Goal: Task Accomplishment & Management: Use online tool/utility

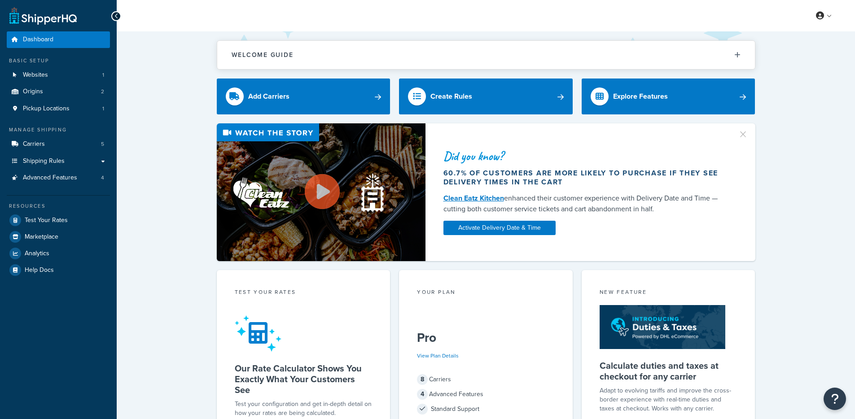
drag, startPoint x: 168, startPoint y: 117, endPoint x: 149, endPoint y: 106, distance: 21.7
click at [168, 116] on div "Welcome Guide ShipperHQ: An Overview Carrier Setup Shipping Rules Overview Comm…" at bounding box center [486, 366] width 738 height 670
drag, startPoint x: 64, startPoint y: 137, endPoint x: 69, endPoint y: 140, distance: 5.6
click at [64, 138] on link "Carriers 5" at bounding box center [58, 144] width 103 height 17
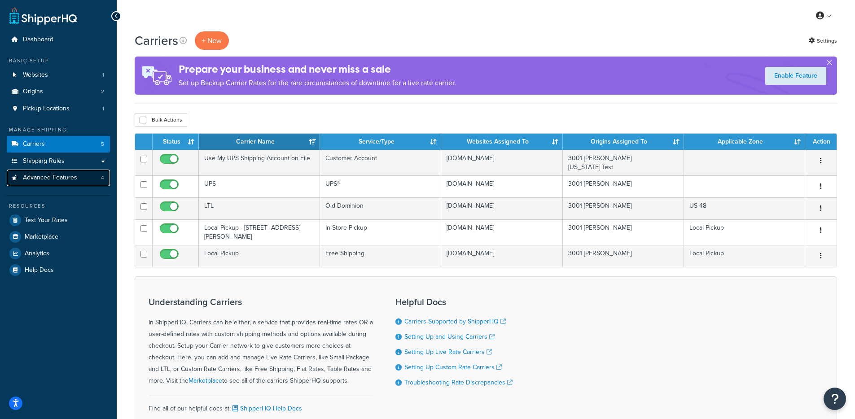
click at [61, 180] on span "Advanced Features" at bounding box center [50, 178] width 54 height 8
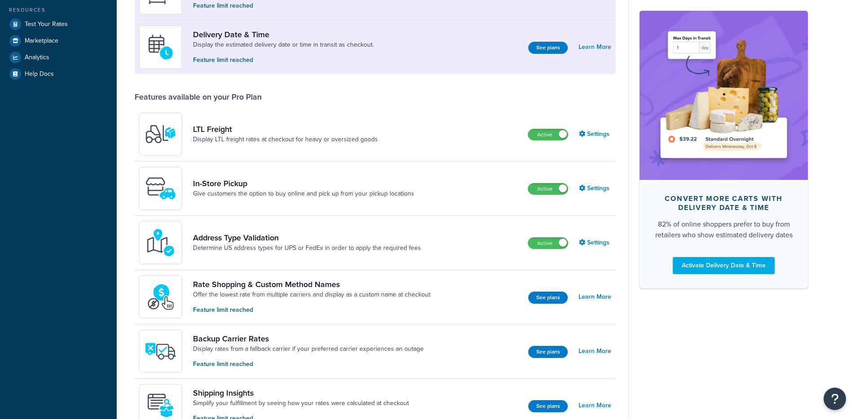
scroll to position [309, 0]
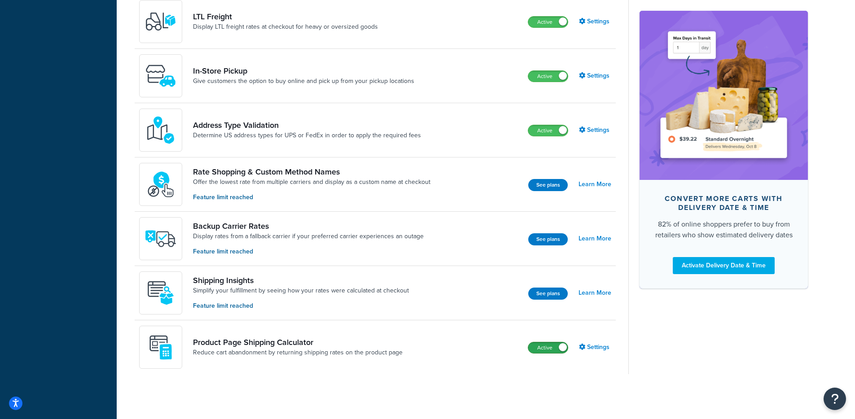
click at [551, 348] on label "Active" at bounding box center [547, 347] width 39 height 11
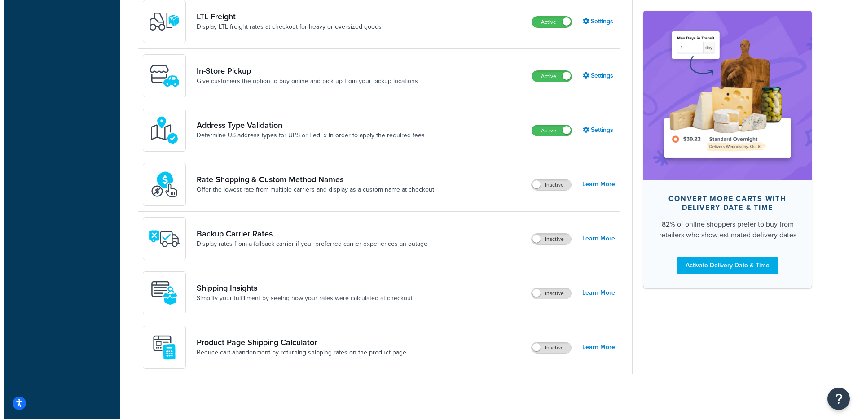
scroll to position [308, 0]
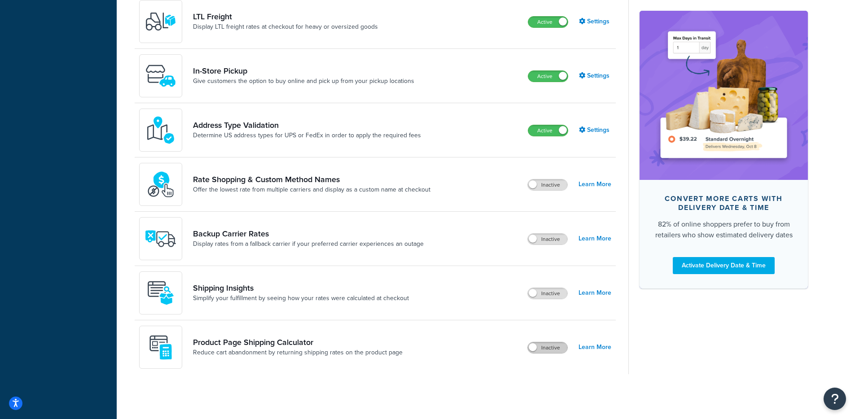
click at [548, 350] on label "Inactive" at bounding box center [547, 347] width 39 height 11
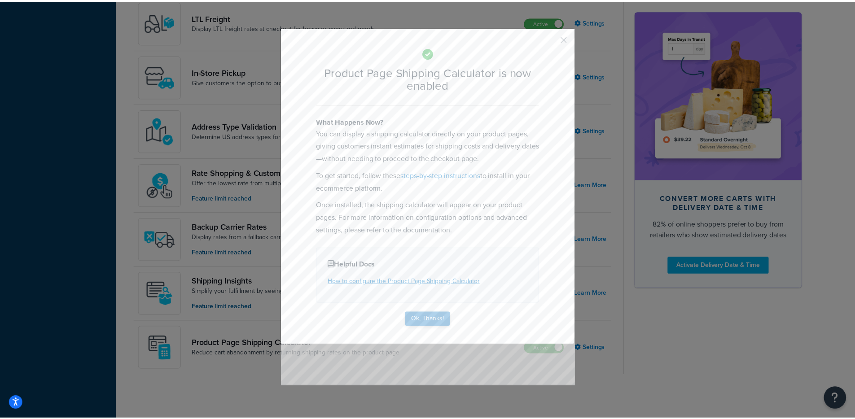
scroll to position [309, 0]
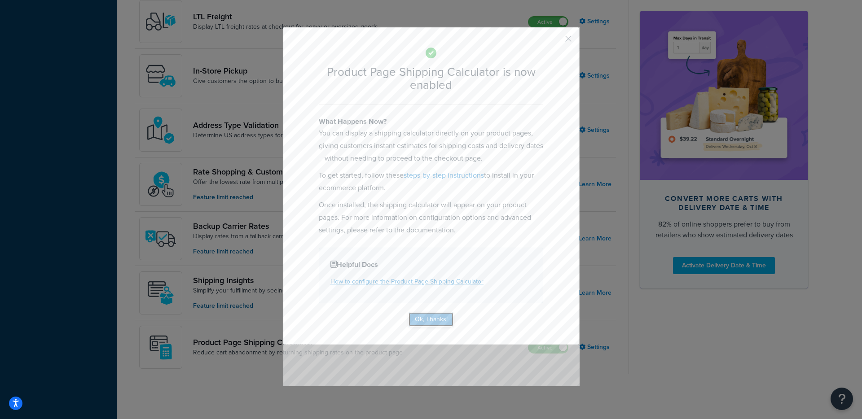
click at [428, 322] on button "Ok, Thanks!" at bounding box center [430, 319] width 45 height 14
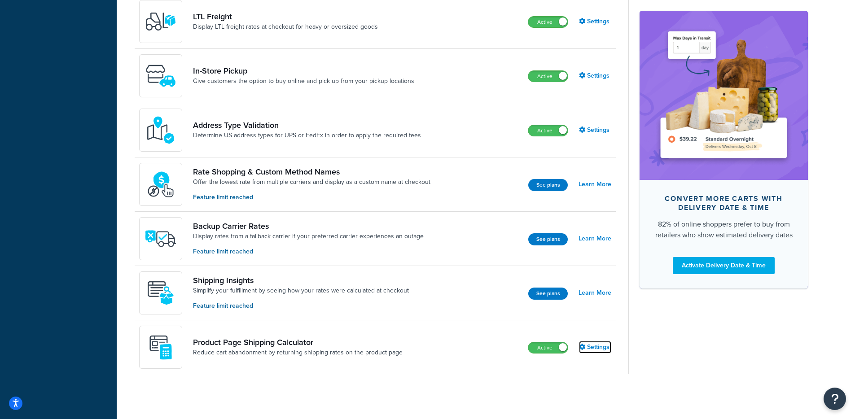
click at [602, 346] on link "Settings" at bounding box center [595, 347] width 32 height 13
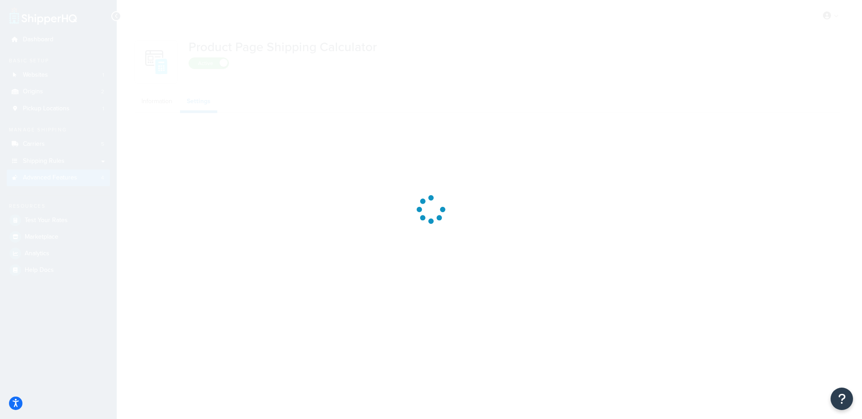
select select "US"
select select "false"
select select "31"
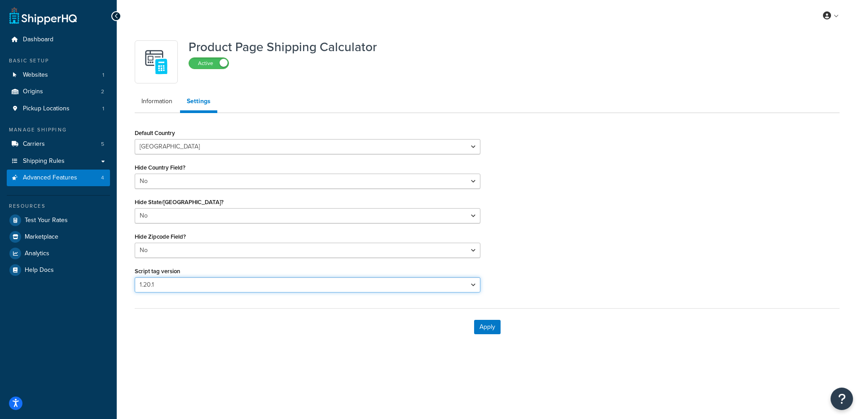
click at [263, 282] on select "Please select a script tag 1.18.1 1.20.1" at bounding box center [308, 284] width 346 height 15
click at [496, 330] on button "Apply" at bounding box center [487, 327] width 26 height 14
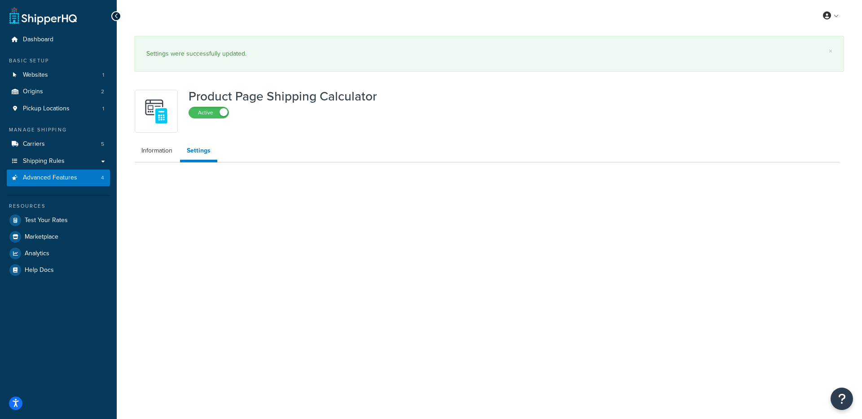
select select "US"
select select "false"
select select "31"
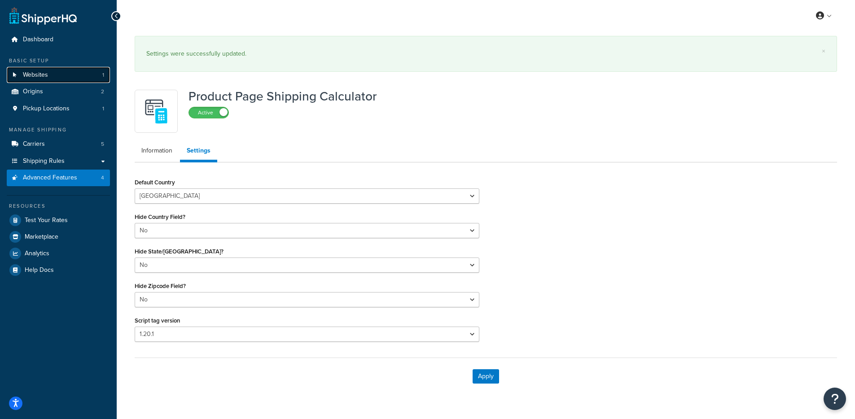
click at [71, 79] on link "Websites 1" at bounding box center [58, 75] width 103 height 17
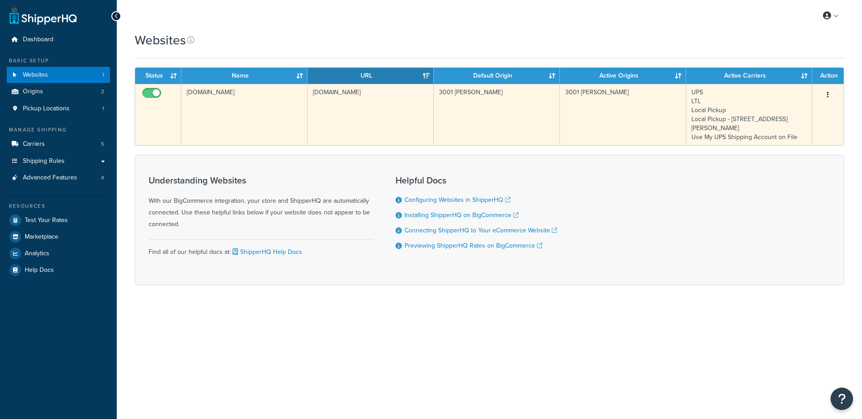
click at [329, 124] on td "www.coolergaskets.com" at bounding box center [370, 114] width 126 height 61
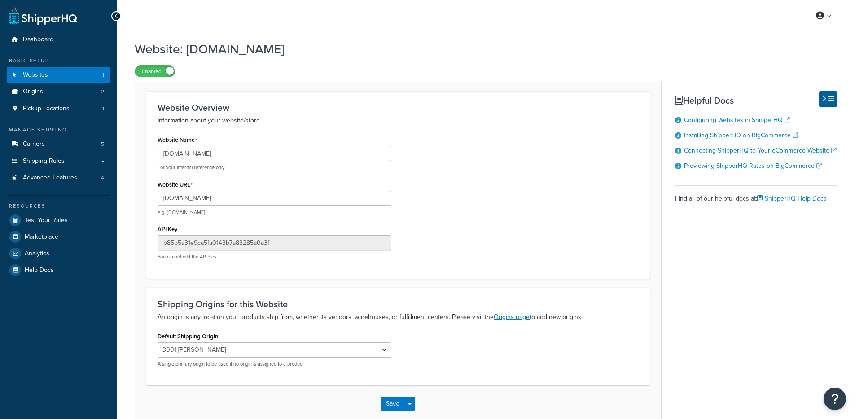
select select "11333"
drag, startPoint x: 224, startPoint y: 195, endPoint x: 179, endPoint y: 196, distance: 45.3
click at [179, 196] on input "[DOMAIN_NAME]" at bounding box center [275, 198] width 234 height 15
click at [59, 181] on span "Advanced Features" at bounding box center [50, 178] width 54 height 8
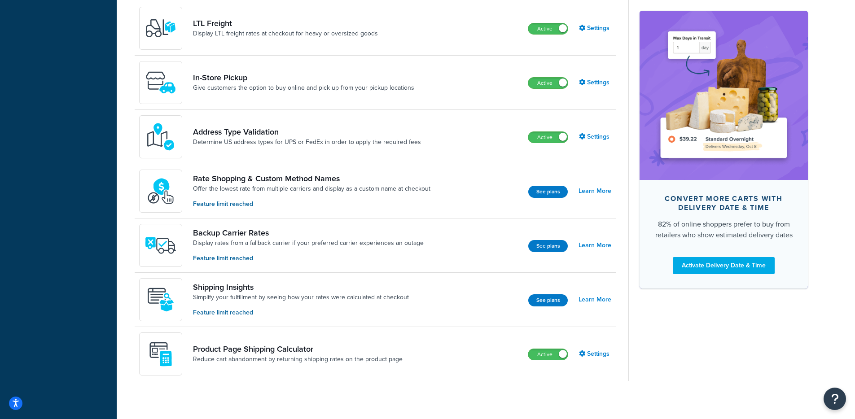
scroll to position [309, 0]
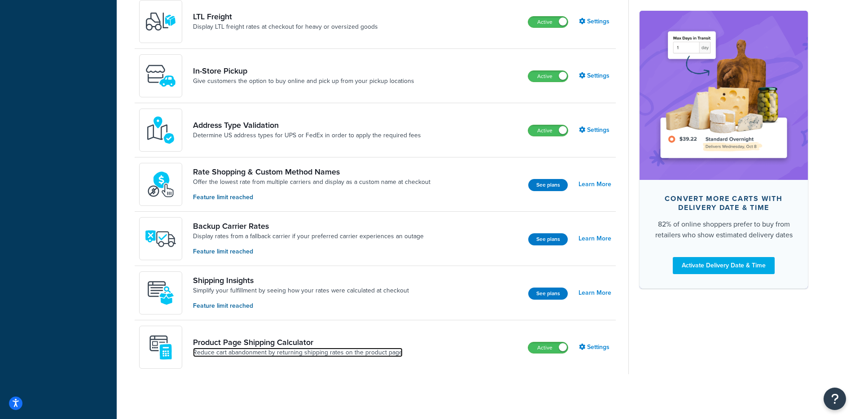
click at [296, 353] on link "Reduce cart abandonment by returning shipping rates on the product page" at bounding box center [298, 352] width 210 height 9
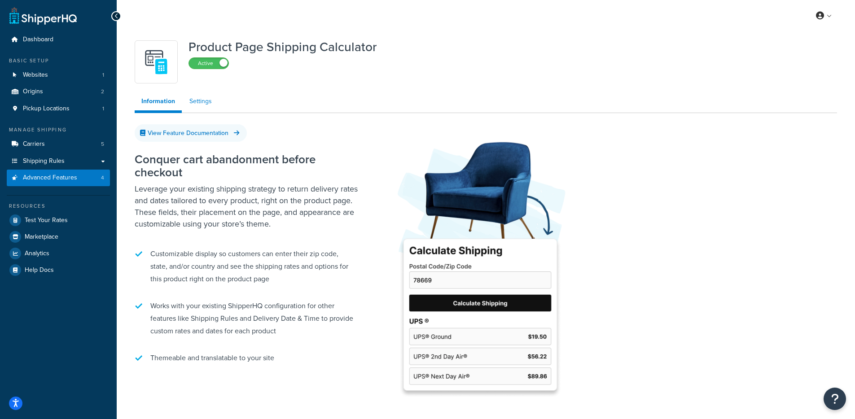
click at [184, 105] on link "Settings" at bounding box center [201, 101] width 36 height 18
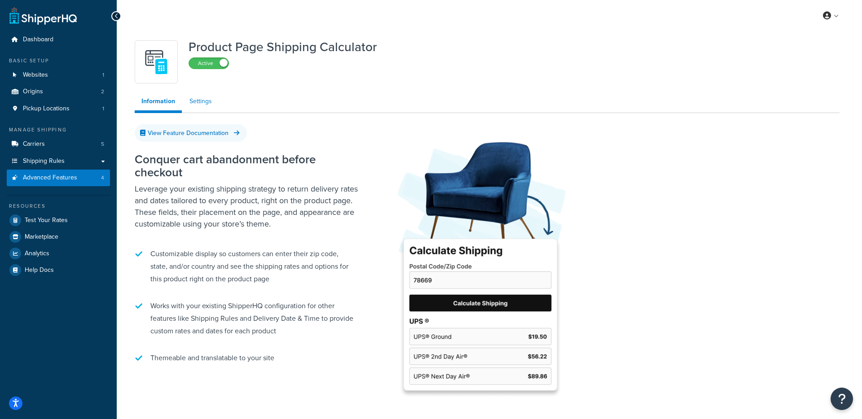
select select "US"
select select "false"
select select "31"
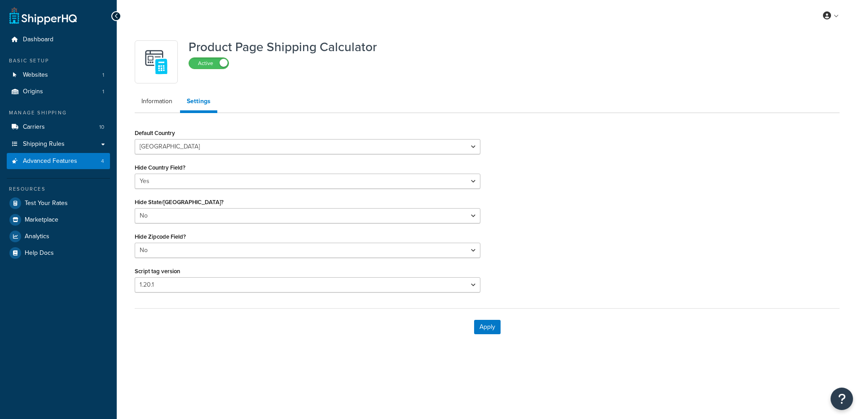
select select "US"
select select "false"
select select "31"
click at [76, 165] on link "Advanced Features 4" at bounding box center [58, 161] width 103 height 17
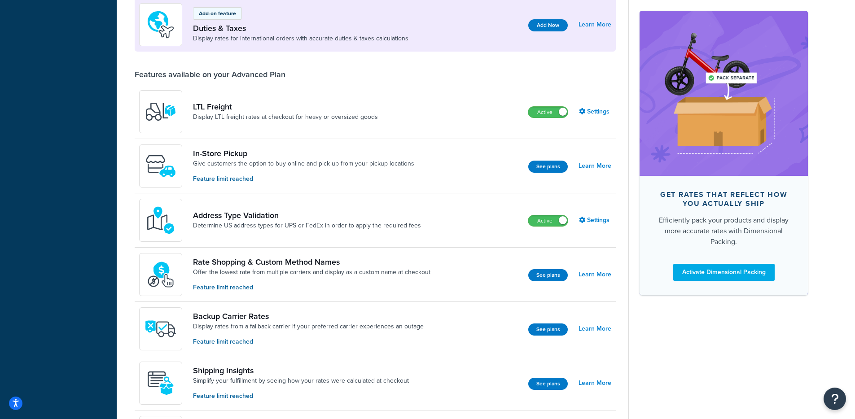
scroll to position [506, 0]
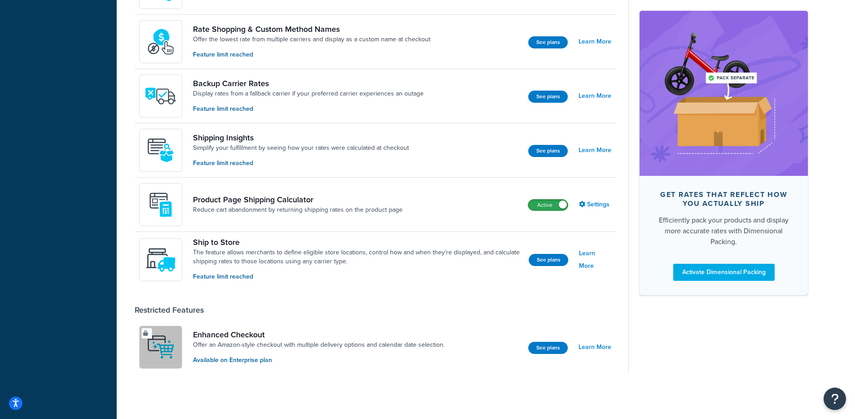
click at [543, 207] on label "Active" at bounding box center [547, 205] width 39 height 11
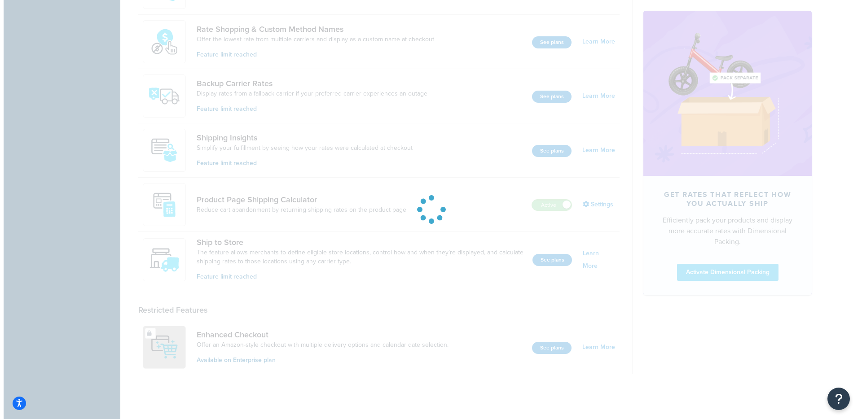
scroll to position [504, 0]
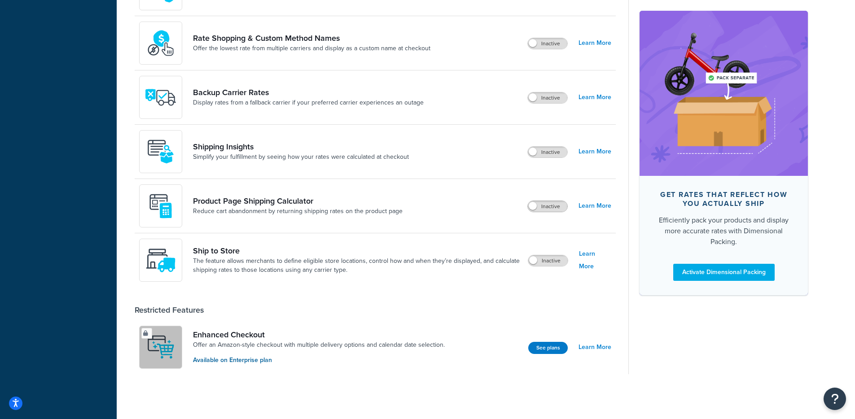
click at [535, 209] on span at bounding box center [533, 206] width 8 height 8
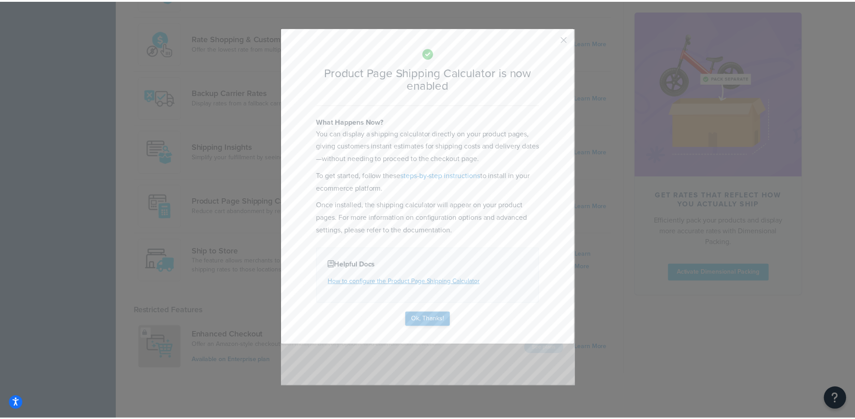
scroll to position [506, 0]
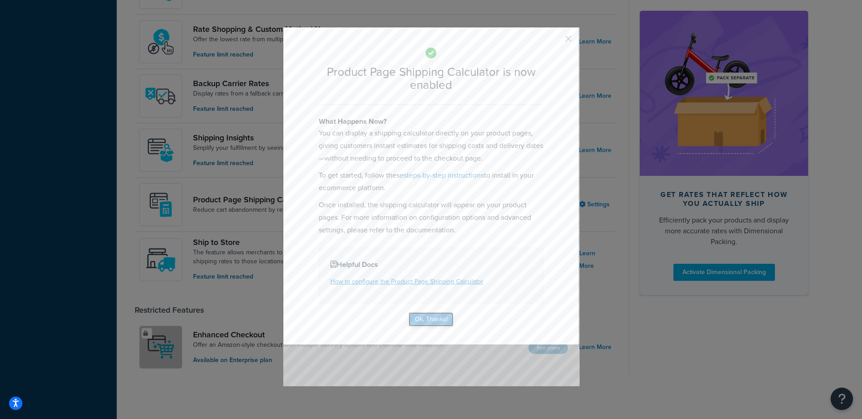
click at [421, 323] on button "Ok, Thanks!" at bounding box center [430, 319] width 45 height 14
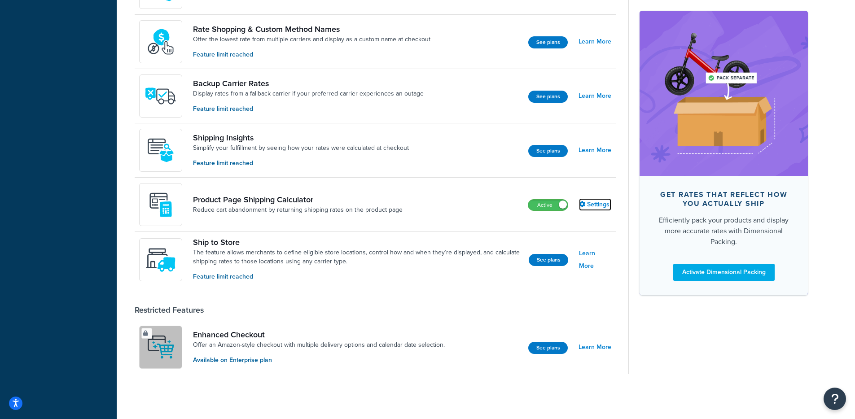
click at [597, 201] on link "Settings" at bounding box center [595, 204] width 32 height 13
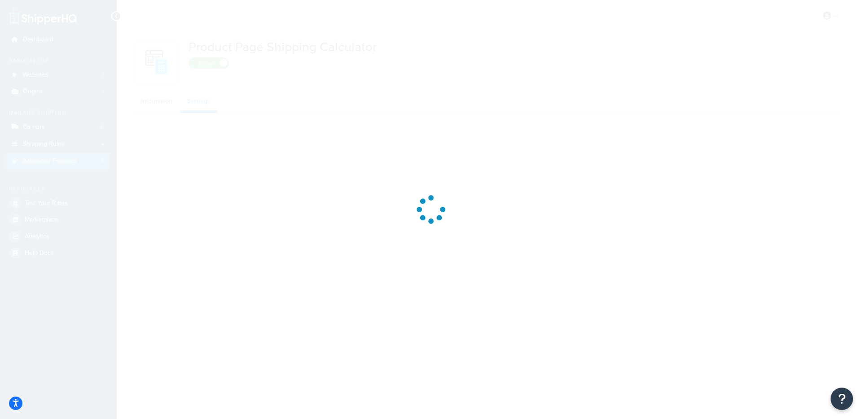
select select "US"
select select "false"
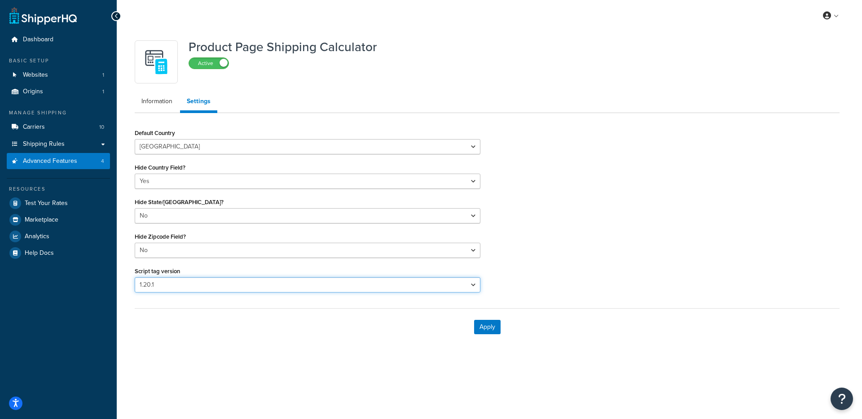
click at [228, 278] on select "Please select a script tag 1.18.1 1.20.1" at bounding box center [308, 284] width 346 height 15
select select "30"
click at [135, 277] on select "Please select a script tag 1.18.1 1.20.1" at bounding box center [308, 284] width 346 height 15
click at [494, 324] on button "Apply" at bounding box center [487, 327] width 26 height 14
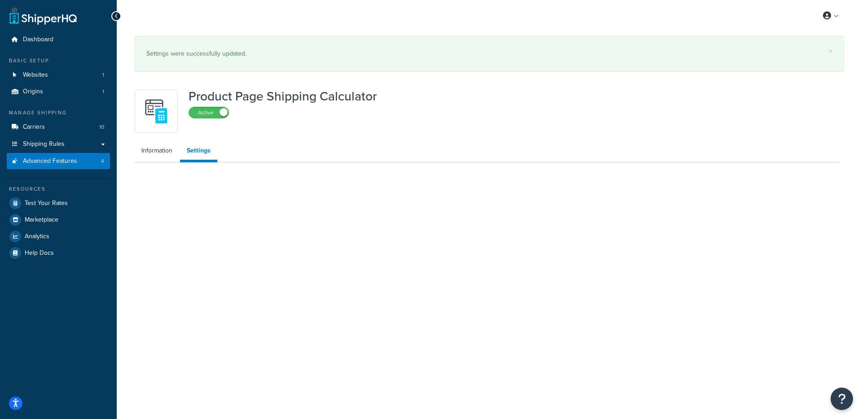
select select "US"
select select "false"
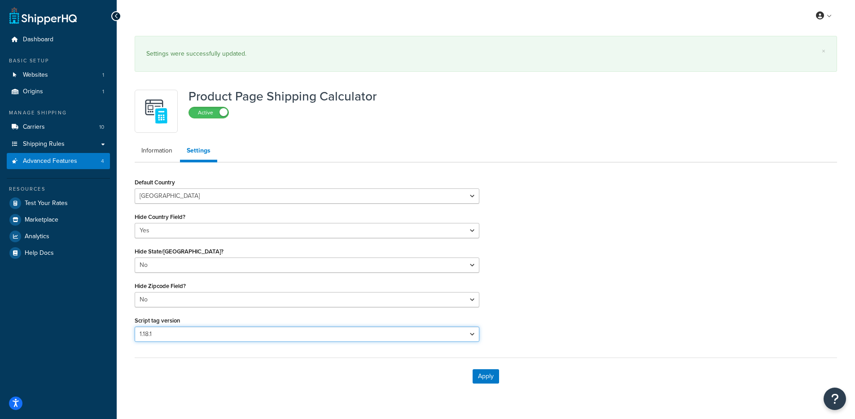
click at [302, 328] on select "Please select a script tag 1.18.1 1.20.1" at bounding box center [307, 334] width 345 height 15
select select "31"
click at [135, 327] on select "Please select a script tag 1.18.1 1.20.1" at bounding box center [307, 334] width 345 height 15
click at [484, 373] on button "Apply" at bounding box center [486, 376] width 26 height 14
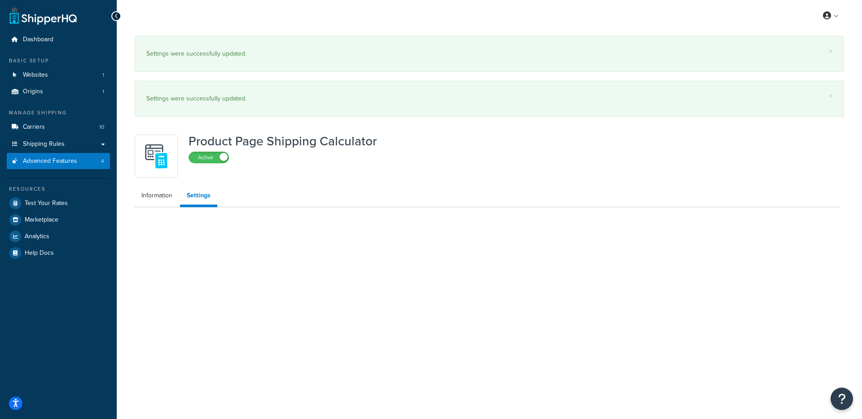
select select "US"
select select "false"
select select "31"
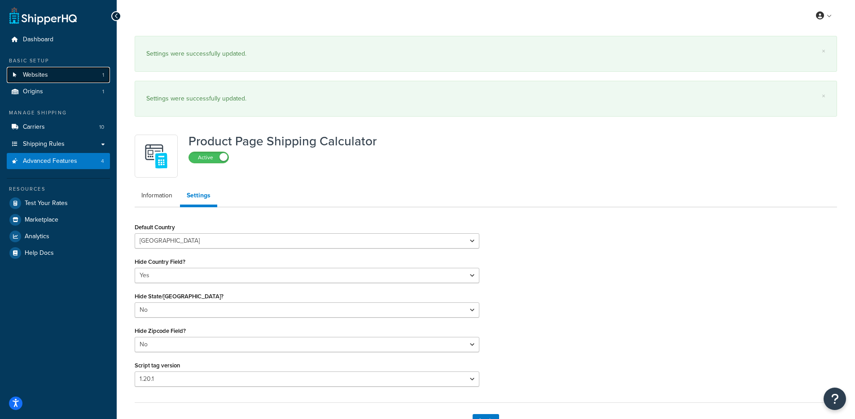
click at [72, 70] on link "Websites 1" at bounding box center [58, 75] width 103 height 17
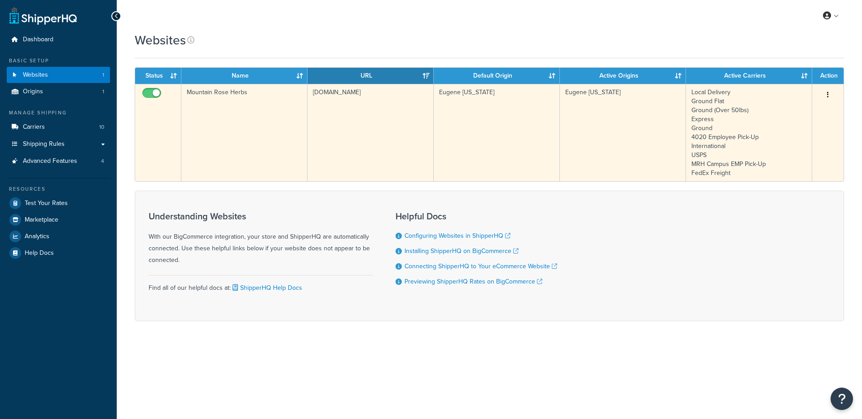
click at [394, 149] on td "www.mountainroseherbs.com" at bounding box center [370, 132] width 126 height 97
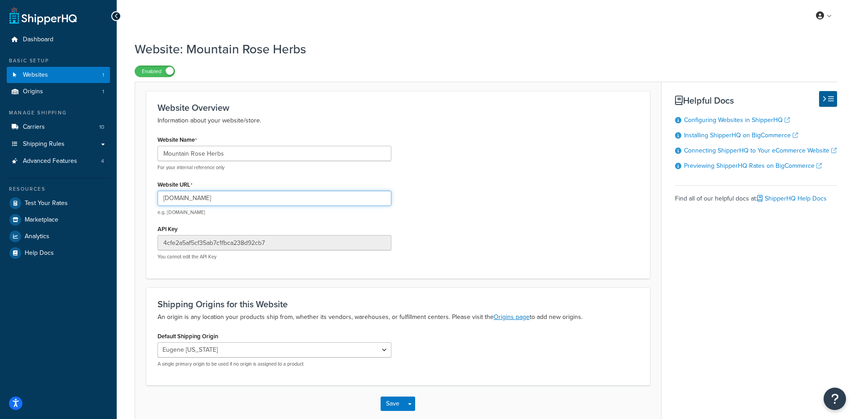
drag, startPoint x: 236, startPoint y: 201, endPoint x: 178, endPoint y: 198, distance: 58.0
click at [178, 198] on input "[DOMAIN_NAME]" at bounding box center [275, 198] width 234 height 15
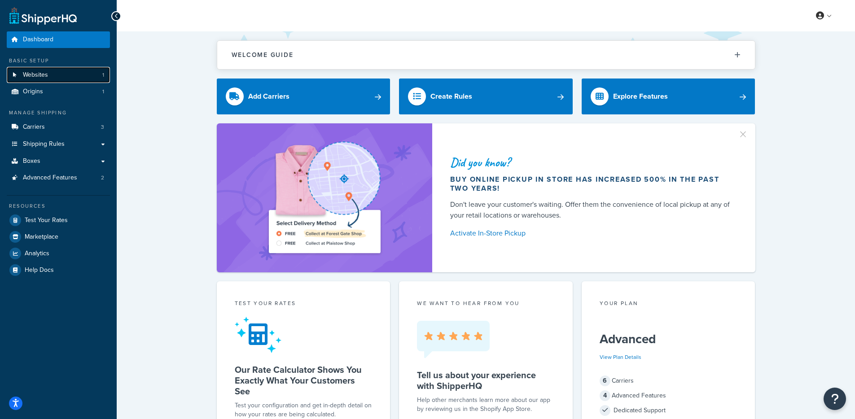
click at [58, 73] on link "Websites 1" at bounding box center [58, 75] width 103 height 17
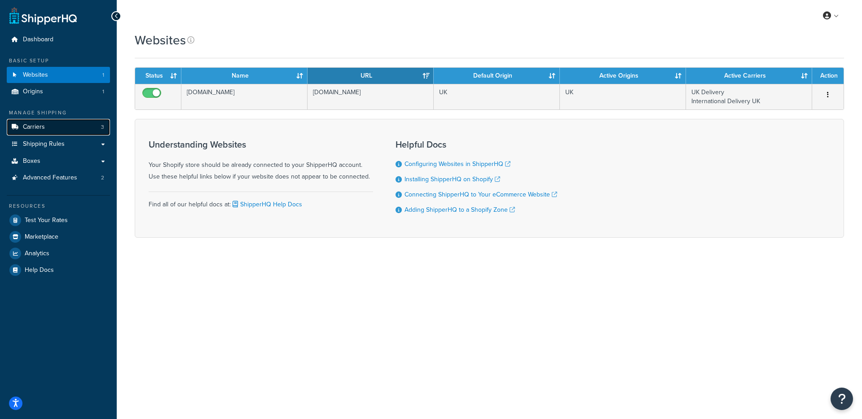
click at [89, 121] on link "Carriers 3" at bounding box center [58, 127] width 103 height 17
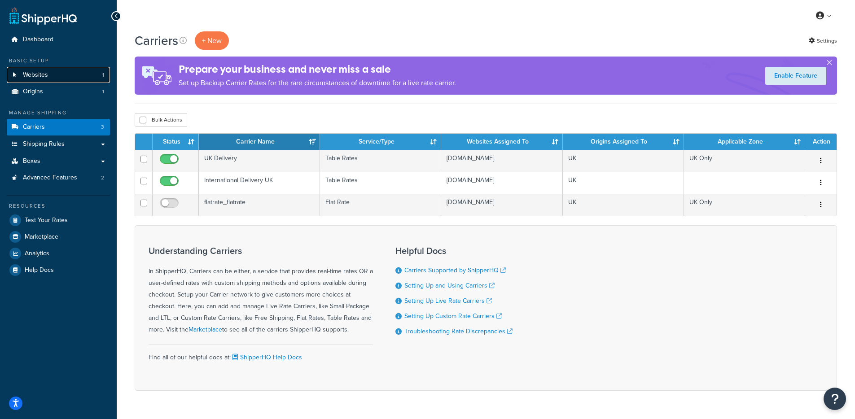
click at [64, 80] on link "Websites 1" at bounding box center [58, 75] width 103 height 17
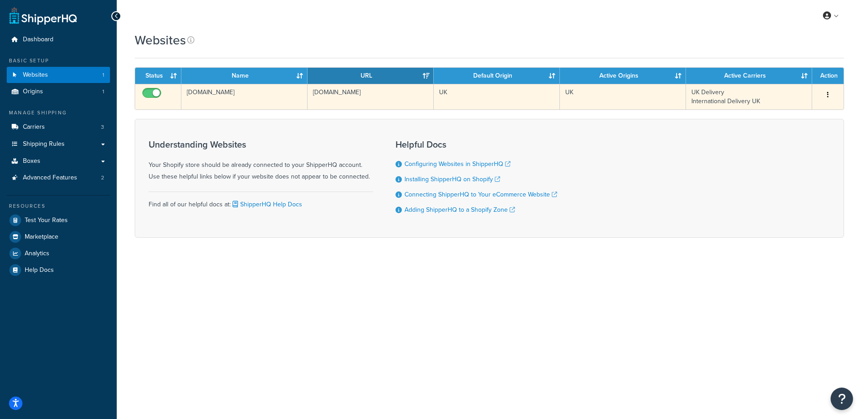
click at [302, 100] on td "[DOMAIN_NAME]" at bounding box center [244, 97] width 126 height 26
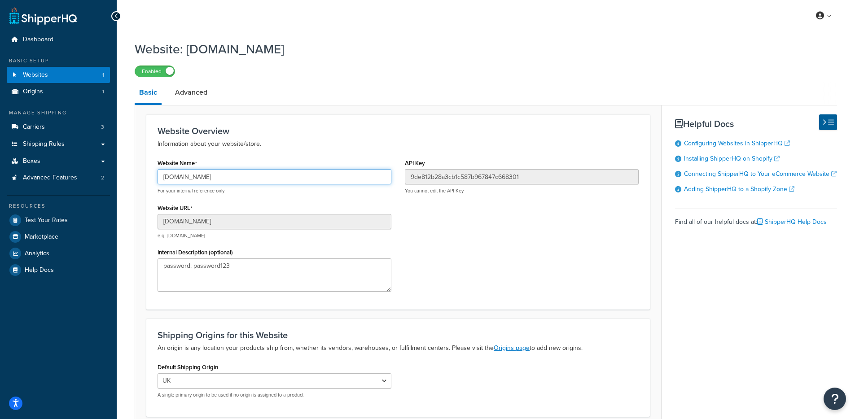
drag, startPoint x: 275, startPoint y: 184, endPoint x: 121, endPoint y: 168, distance: 155.2
click at [117, 166] on div "Website: soak-and-sleep.myshopify.com Enabled Basic Advanced Website Overview I…" at bounding box center [486, 256] width 738 height 441
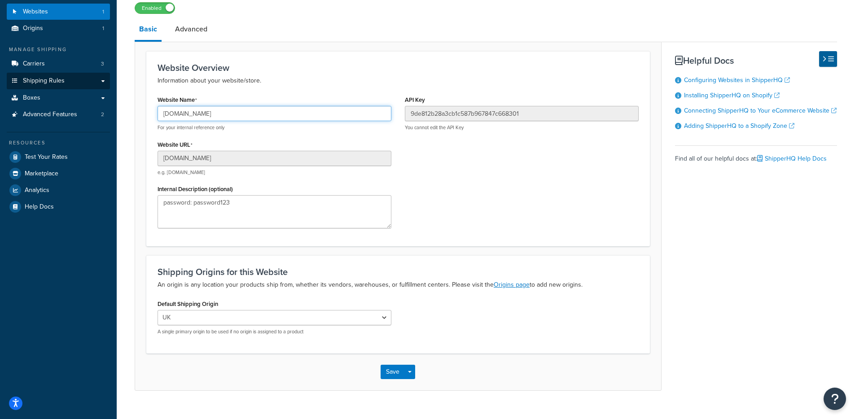
scroll to position [44, 0]
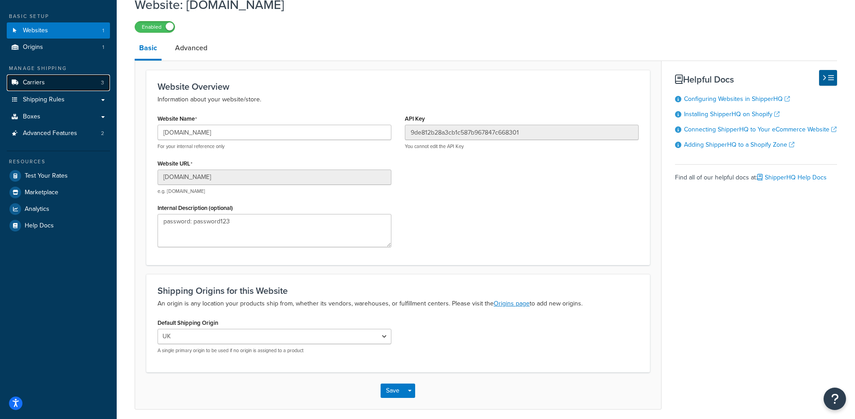
click at [61, 86] on link "Carriers 3" at bounding box center [58, 82] width 103 height 17
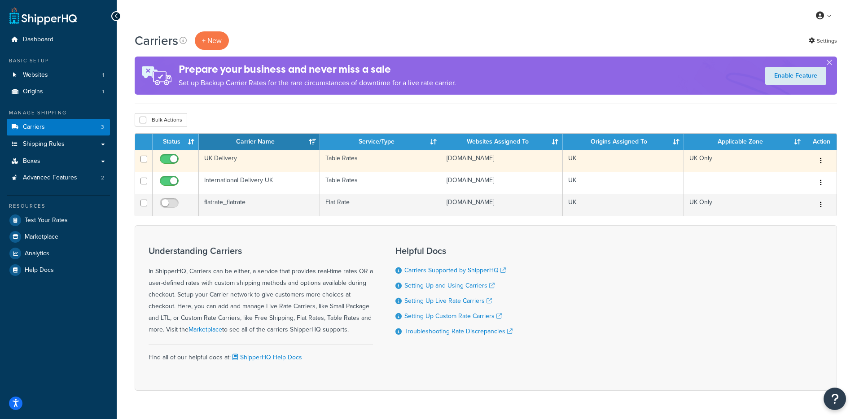
click at [254, 166] on td "UK Delivery" at bounding box center [259, 161] width 121 height 22
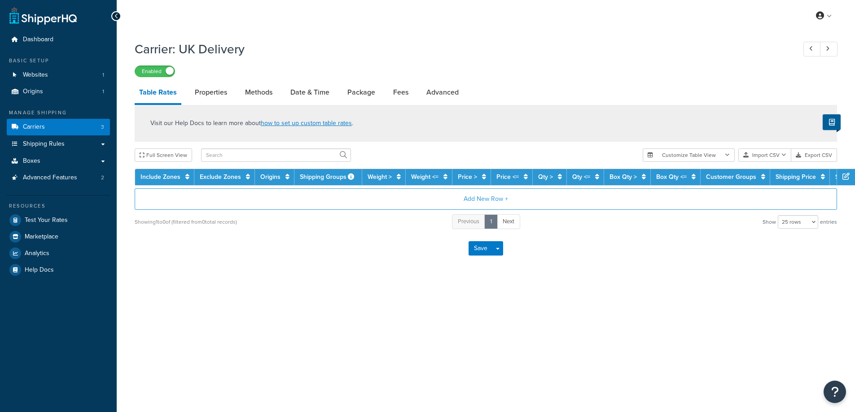
select select "25"
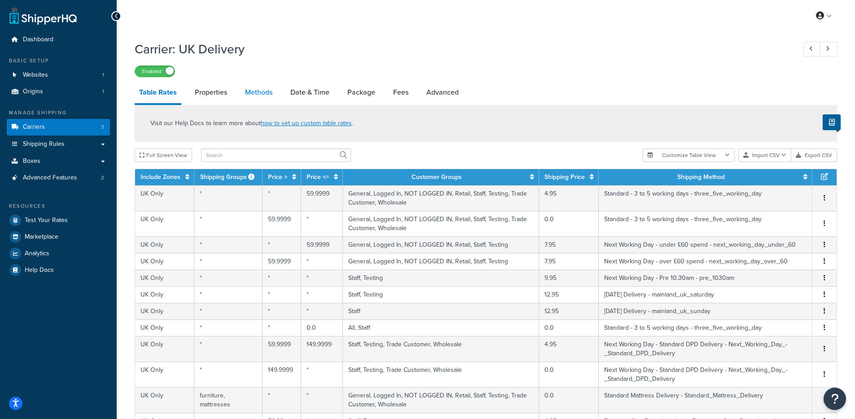
click at [252, 91] on link "Methods" at bounding box center [259, 93] width 36 height 22
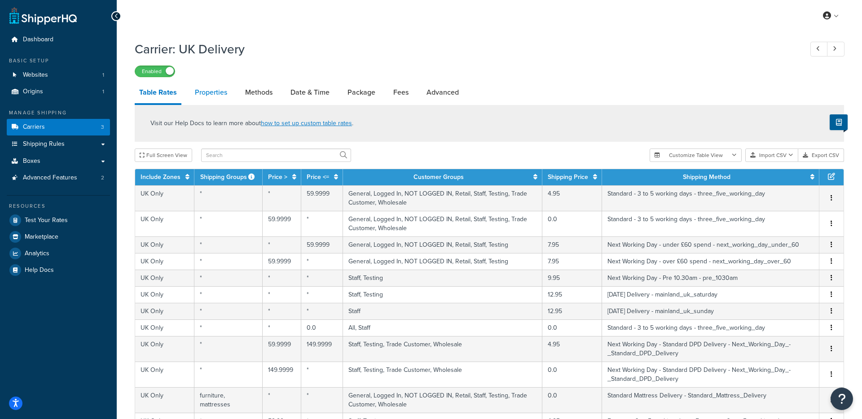
select select "25"
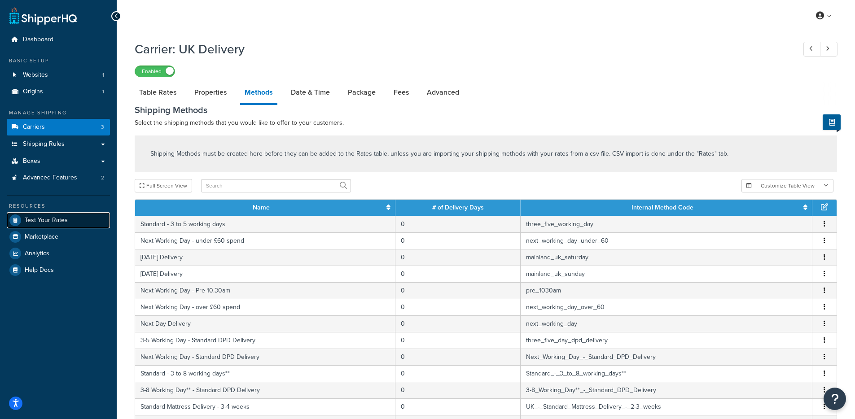
click at [52, 227] on link "Test Your Rates" at bounding box center [58, 220] width 103 height 16
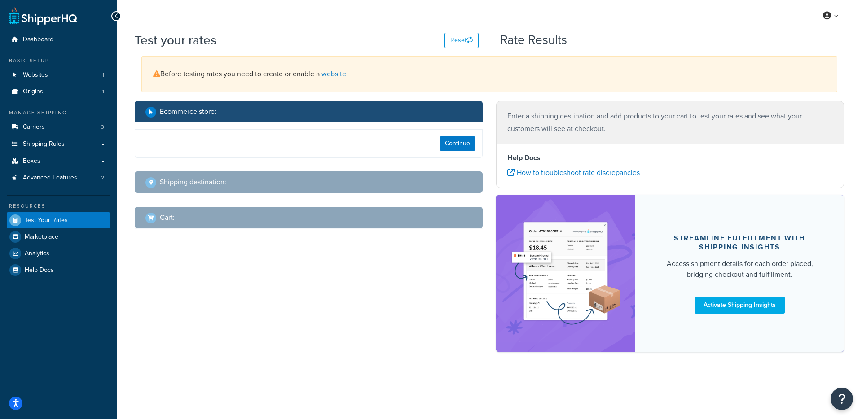
select select "TX"
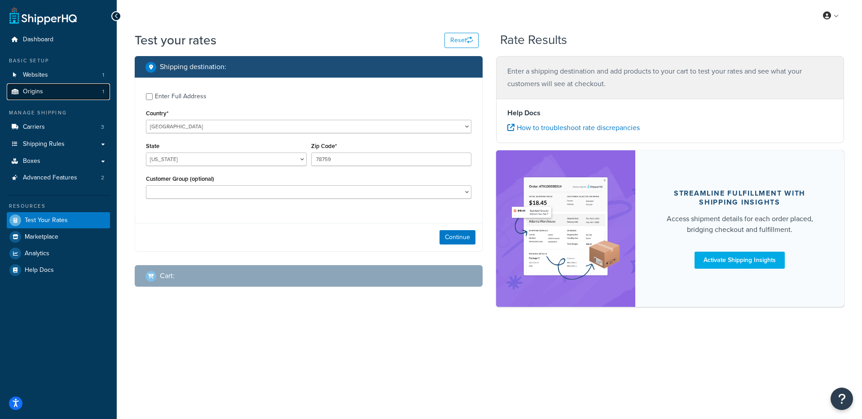
click at [52, 91] on link "Origins 1" at bounding box center [58, 91] width 103 height 17
click at [169, 94] on div "Enter Full Address" at bounding box center [181, 96] width 52 height 13
click at [153, 94] on input "Enter Full Address" at bounding box center [149, 96] width 7 height 7
checkbox input "true"
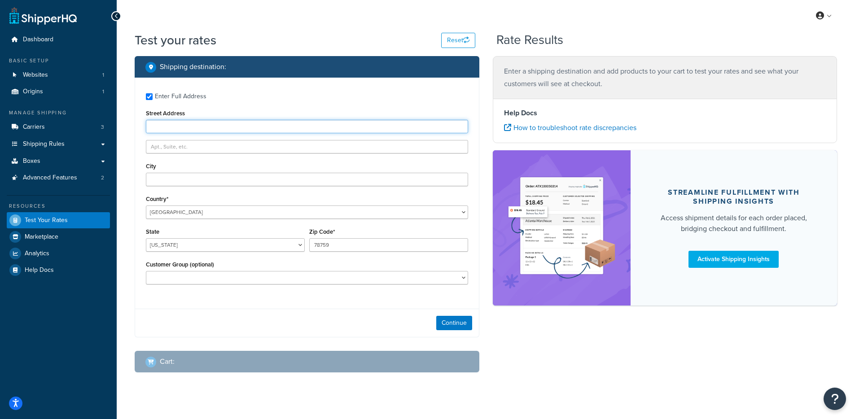
click at [219, 127] on input "Street Address" at bounding box center [307, 126] width 322 height 13
paste input "[PERSON_NAME][GEOGRAPHIC_DATA], [PERSON_NAME][GEOGRAPHIC_DATA]"
type input "[PERSON_NAME][GEOGRAPHIC_DATA], [PERSON_NAME][GEOGRAPHIC_DATA]"
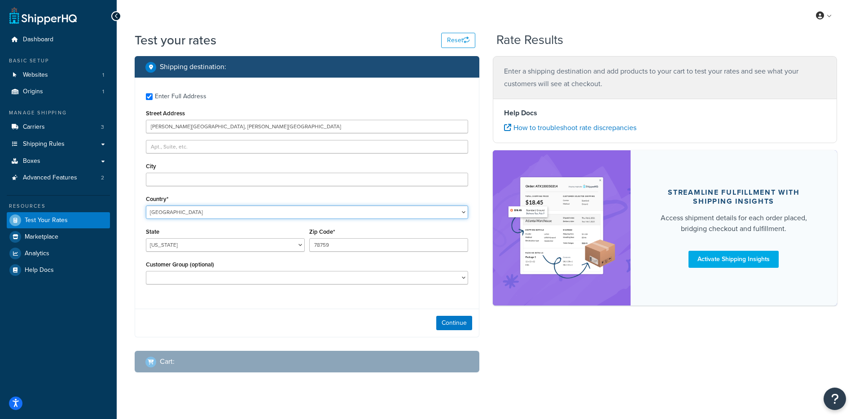
click at [172, 208] on select "United States United Kingdom Afghanistan Åland Islands Albania Algeria American…" at bounding box center [307, 212] width 322 height 13
select select "GB"
click at [146, 206] on select "United States United Kingdom Afghanistan Åland Islands Albania Algeria American…" at bounding box center [307, 212] width 322 height 13
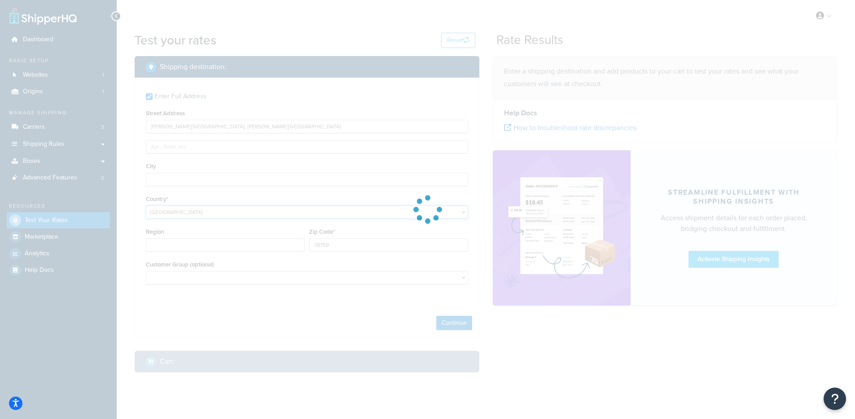
type input "TX"
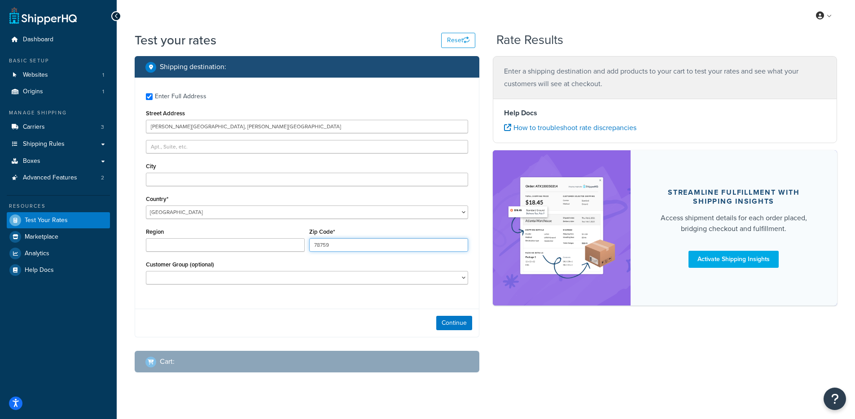
click at [358, 246] on input "78759" at bounding box center [388, 244] width 159 height 13
paste input "NN4 7BW"
type input "NN4 7BW"
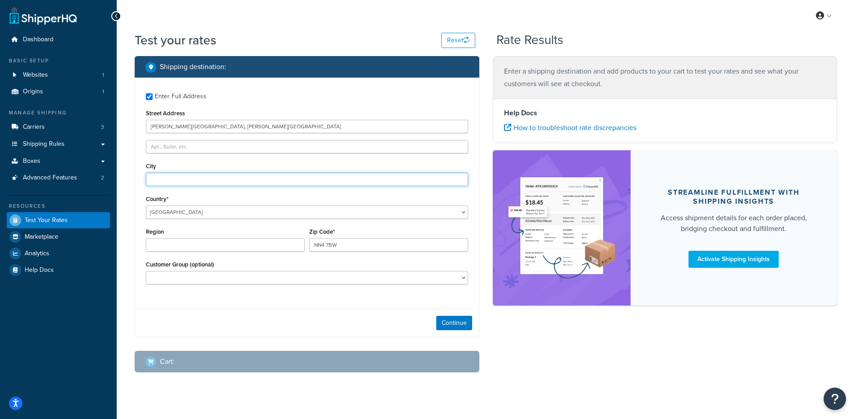
click at [216, 181] on input "City" at bounding box center [307, 179] width 322 height 13
paste input "[GEOGRAPHIC_DATA]"
type input "[GEOGRAPHIC_DATA]"
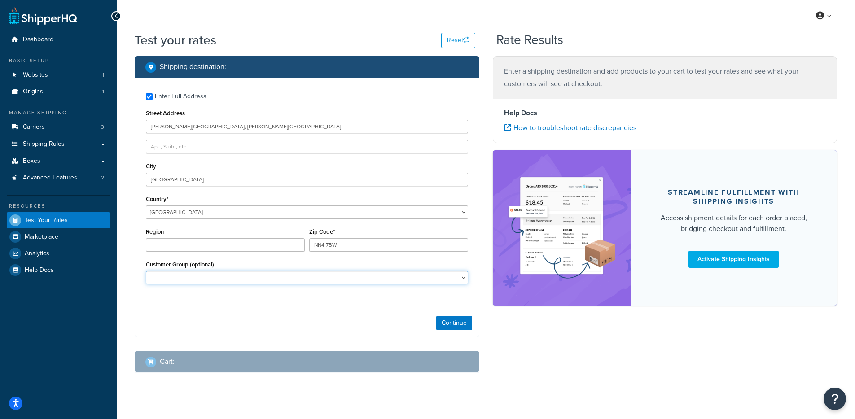
click at [187, 281] on select "Debenhams General Logged In NOT LOGGED IN Retail Staff Testing Trade Customer W…" at bounding box center [307, 277] width 322 height 13
select select "General"
click at [146, 272] on select "Debenhams General Logged In NOT LOGGED IN Retail Staff Testing Trade Customer W…" at bounding box center [307, 277] width 322 height 13
click at [473, 323] on div "Continue" at bounding box center [307, 323] width 344 height 28
click at [455, 322] on button "Continue" at bounding box center [454, 323] width 36 height 14
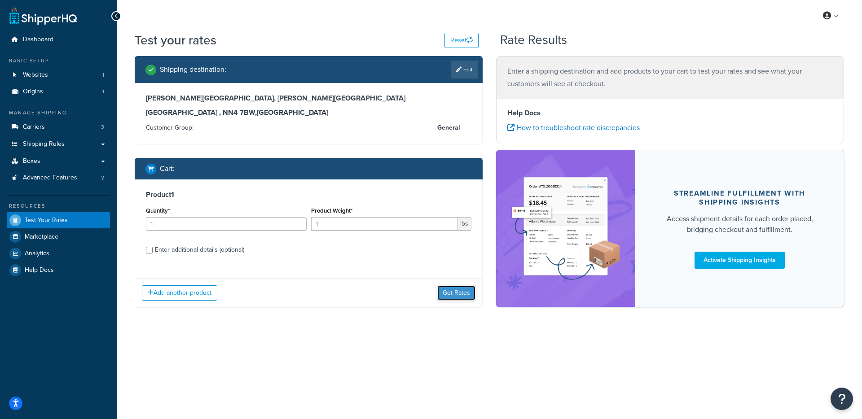
click at [447, 298] on button "Get Rates" at bounding box center [456, 293] width 38 height 14
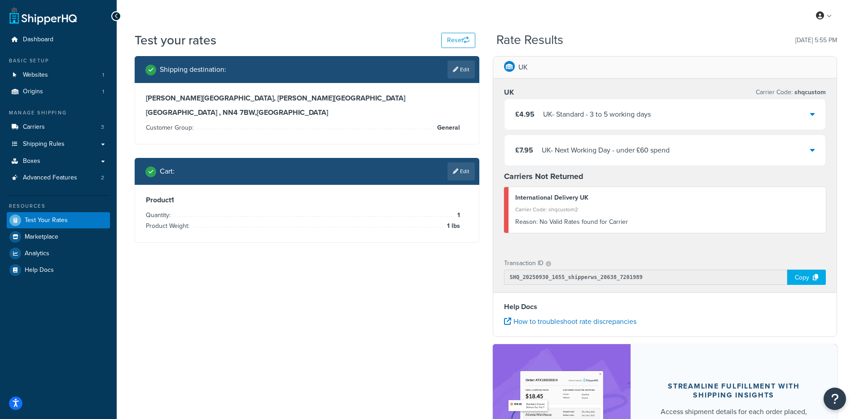
click at [295, 263] on div "Shipping destination : Edit Guilbert House, Gower ton Road Northampton , NN4 7B…" at bounding box center [486, 282] width 716 height 452
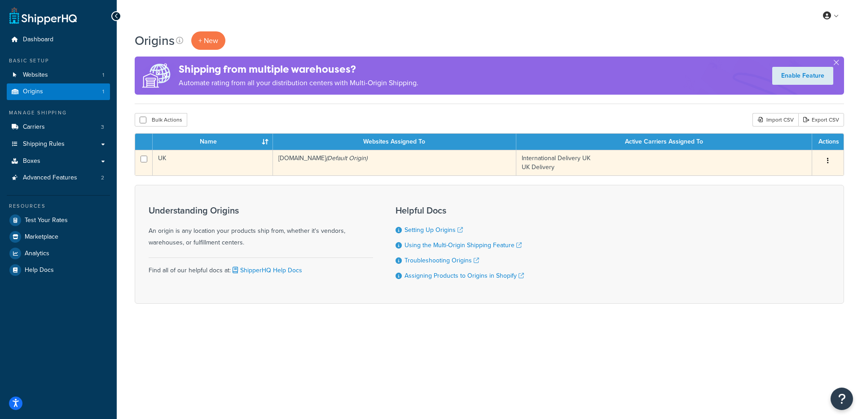
click at [311, 162] on td "soak-and-sleep.myshopify.com (Default Origin)" at bounding box center [394, 163] width 243 height 26
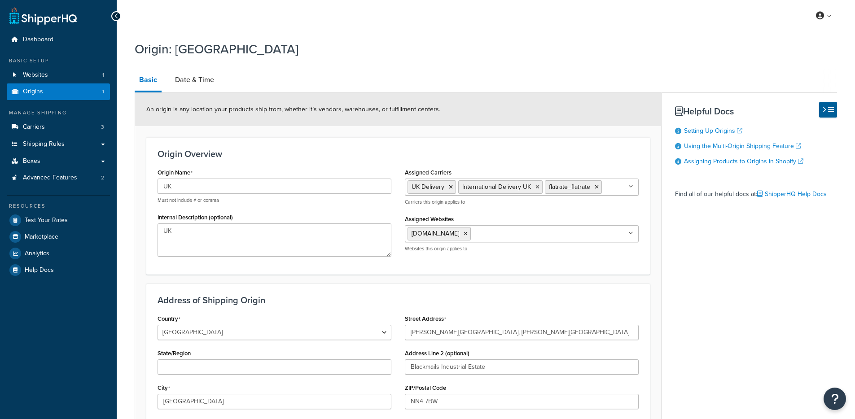
select select "1226"
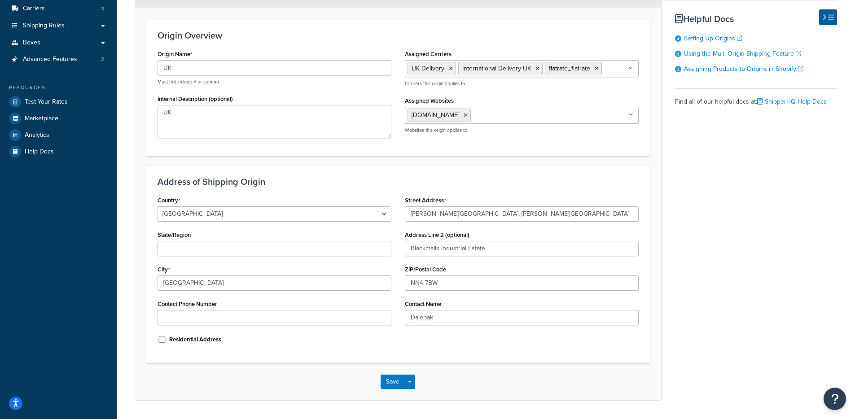
scroll to position [128, 0]
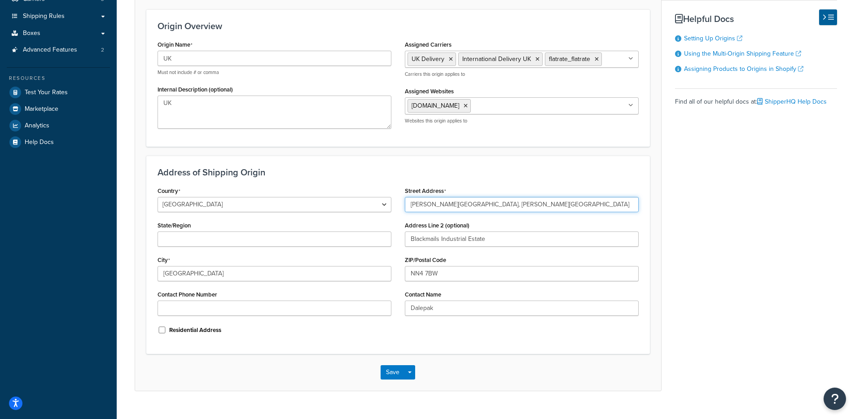
drag, startPoint x: 530, startPoint y: 204, endPoint x: 408, endPoint y: 175, distance: 125.2
click at [381, 206] on div "Country [GEOGRAPHIC_DATA] [GEOGRAPHIC_DATA] [GEOGRAPHIC_DATA] [GEOGRAPHIC_DATA]…" at bounding box center [398, 263] width 495 height 158
drag, startPoint x: 466, startPoint y: 275, endPoint x: 402, endPoint y: 261, distance: 66.1
click at [390, 276] on div "Country [GEOGRAPHIC_DATA] [GEOGRAPHIC_DATA] [GEOGRAPHIC_DATA] [GEOGRAPHIC_DATA]…" at bounding box center [398, 263] width 495 height 158
click at [227, 279] on input "[GEOGRAPHIC_DATA]" at bounding box center [275, 273] width 234 height 15
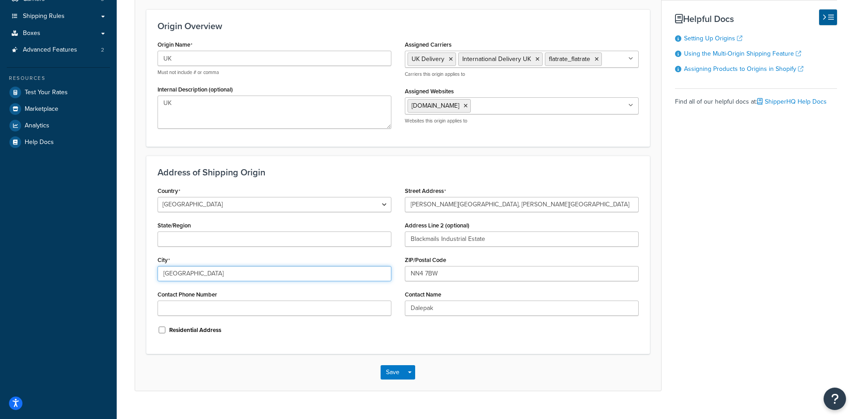
click at [227, 279] on input "[GEOGRAPHIC_DATA]" at bounding box center [275, 273] width 234 height 15
click at [227, 280] on input "[GEOGRAPHIC_DATA]" at bounding box center [275, 273] width 234 height 15
